Goal: Contribute content: Contribute content

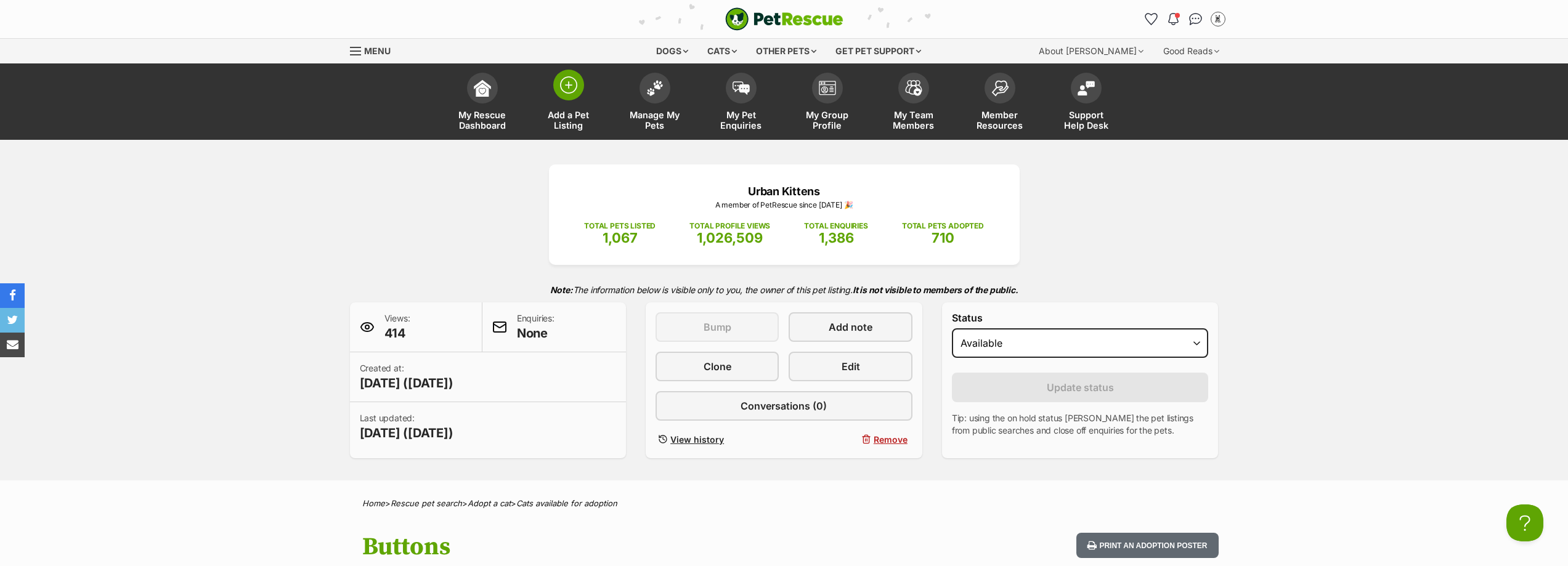
click at [587, 107] on link "Add a Pet Listing" at bounding box center [569, 103] width 86 height 73
